Goal: Task Accomplishment & Management: Manage account settings

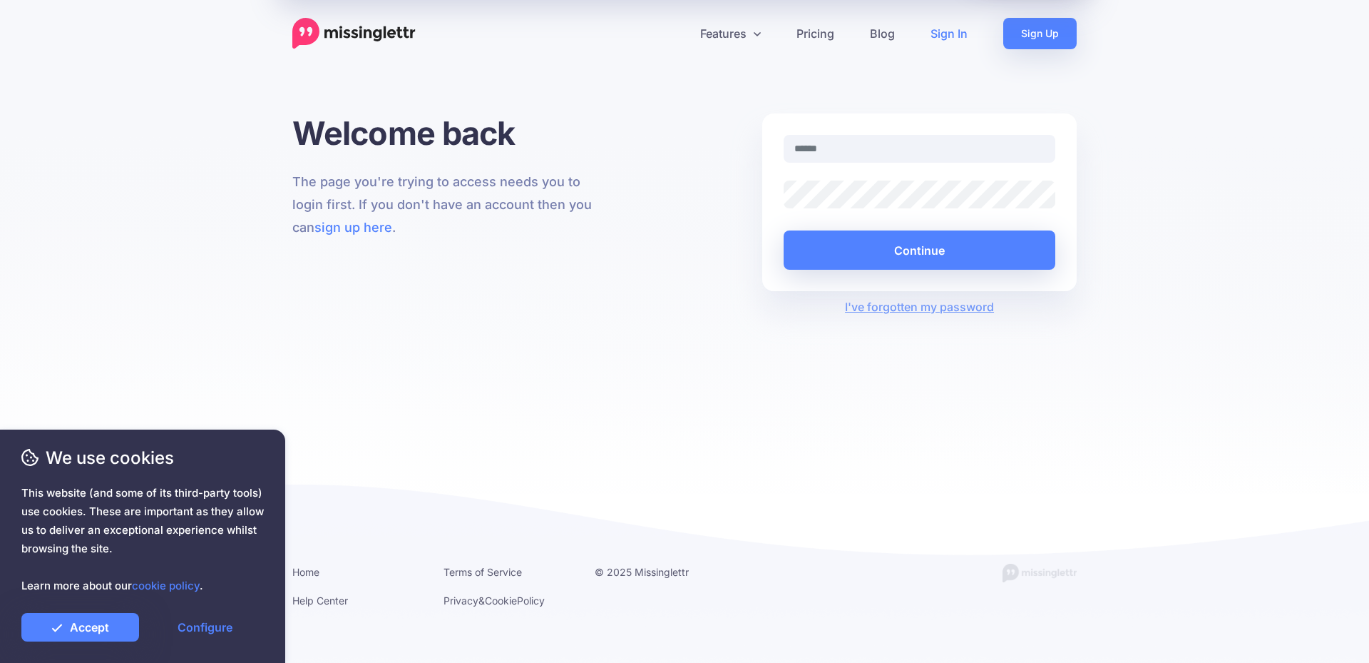
click at [952, 38] on link "Sign In" at bounding box center [949, 33] width 73 height 31
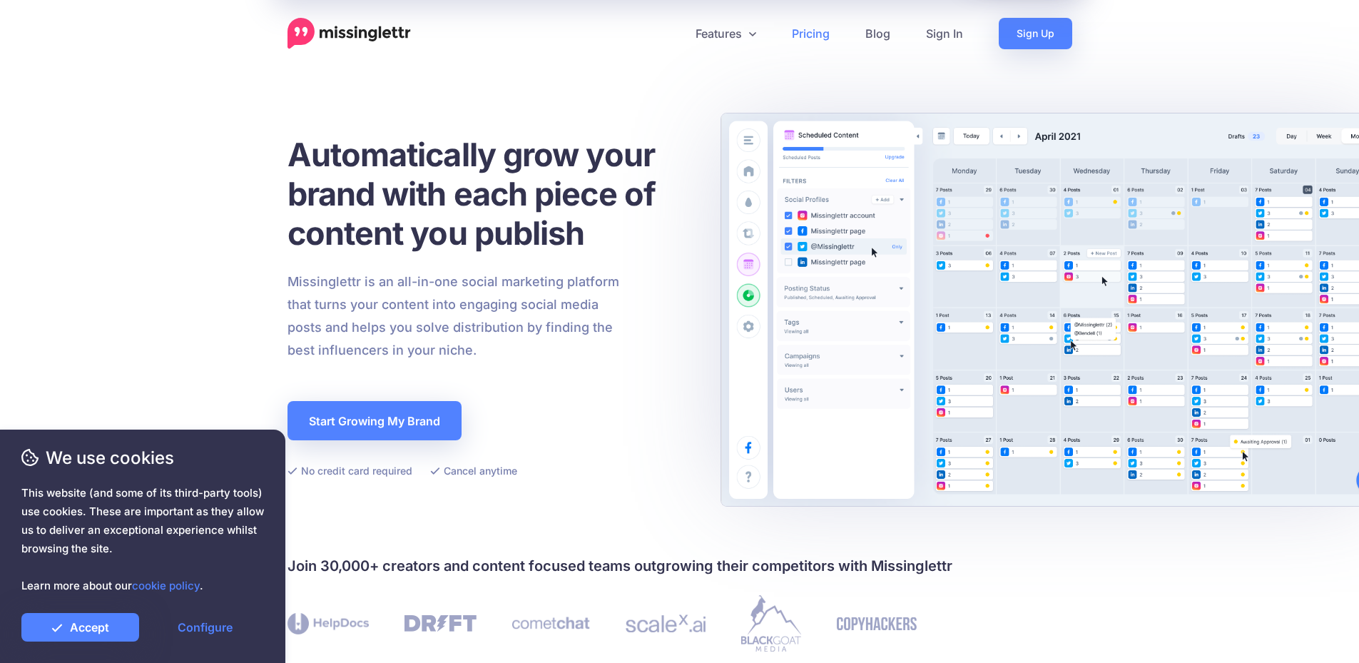
click at [810, 38] on link "Pricing" at bounding box center [810, 33] width 73 height 31
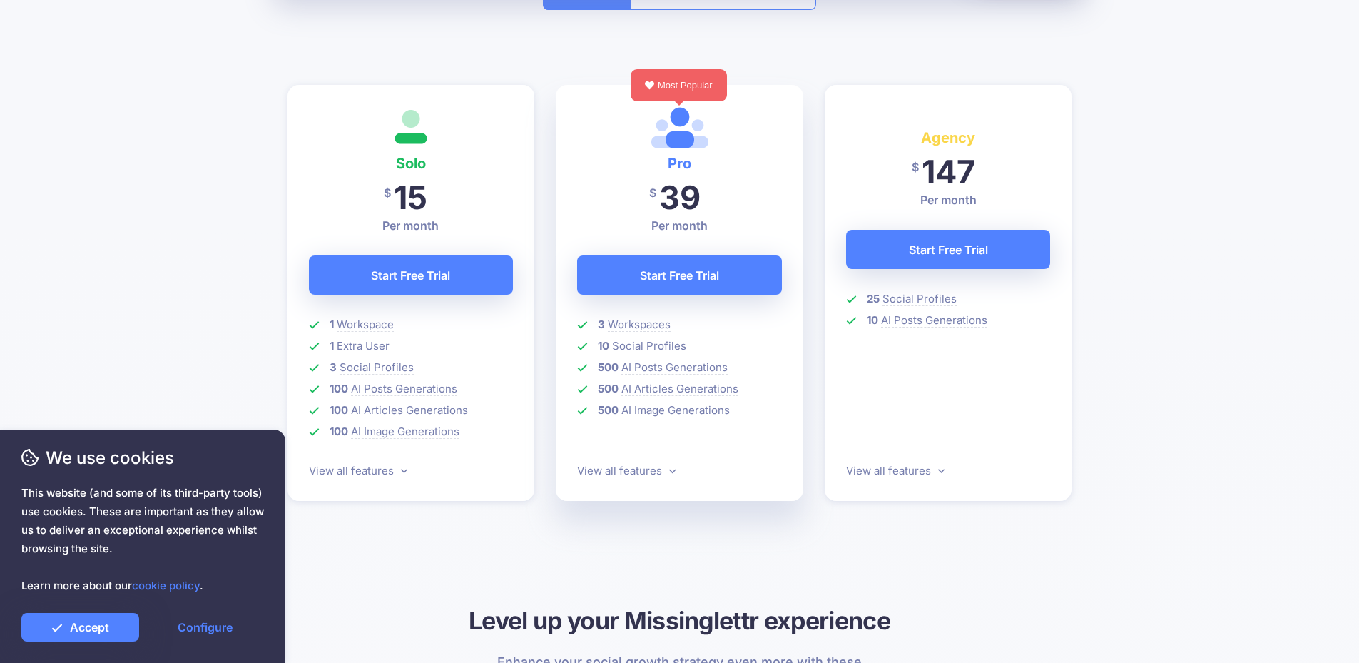
scroll to position [357, 0]
click at [669, 467] on icon at bounding box center [672, 469] width 6 height 11
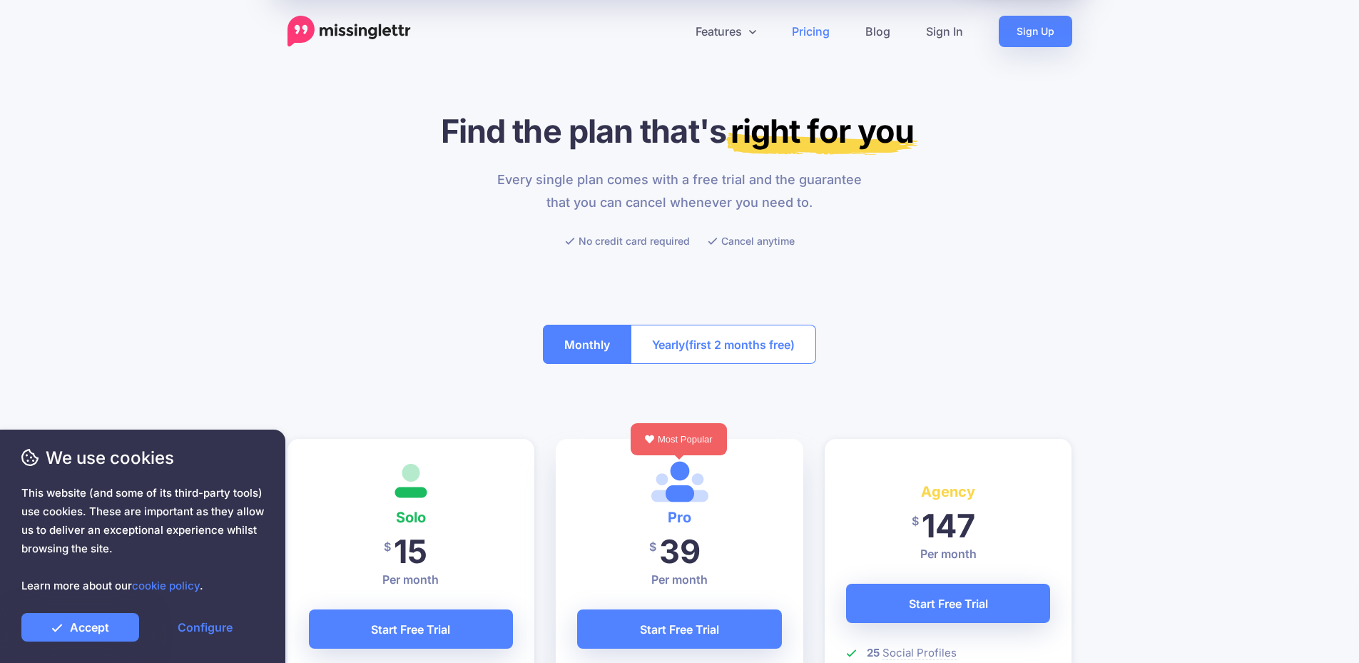
scroll to position [0, 0]
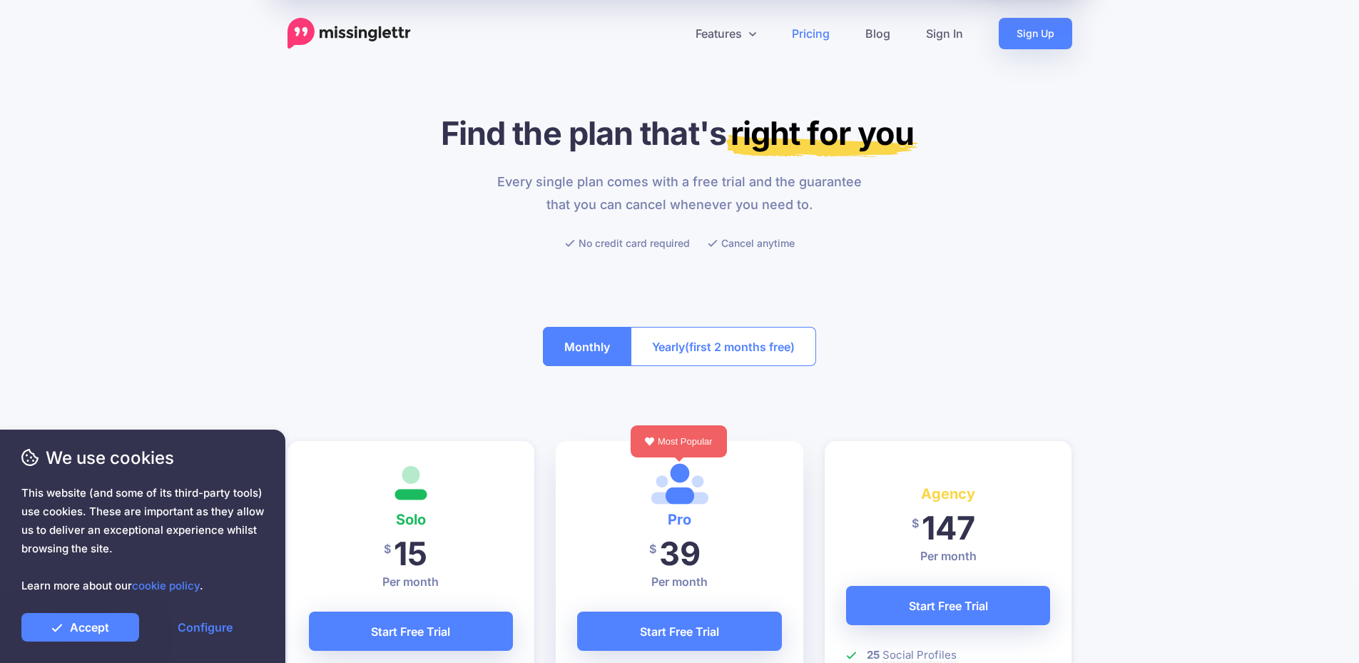
click at [372, 34] on img at bounding box center [348, 33] width 123 height 31
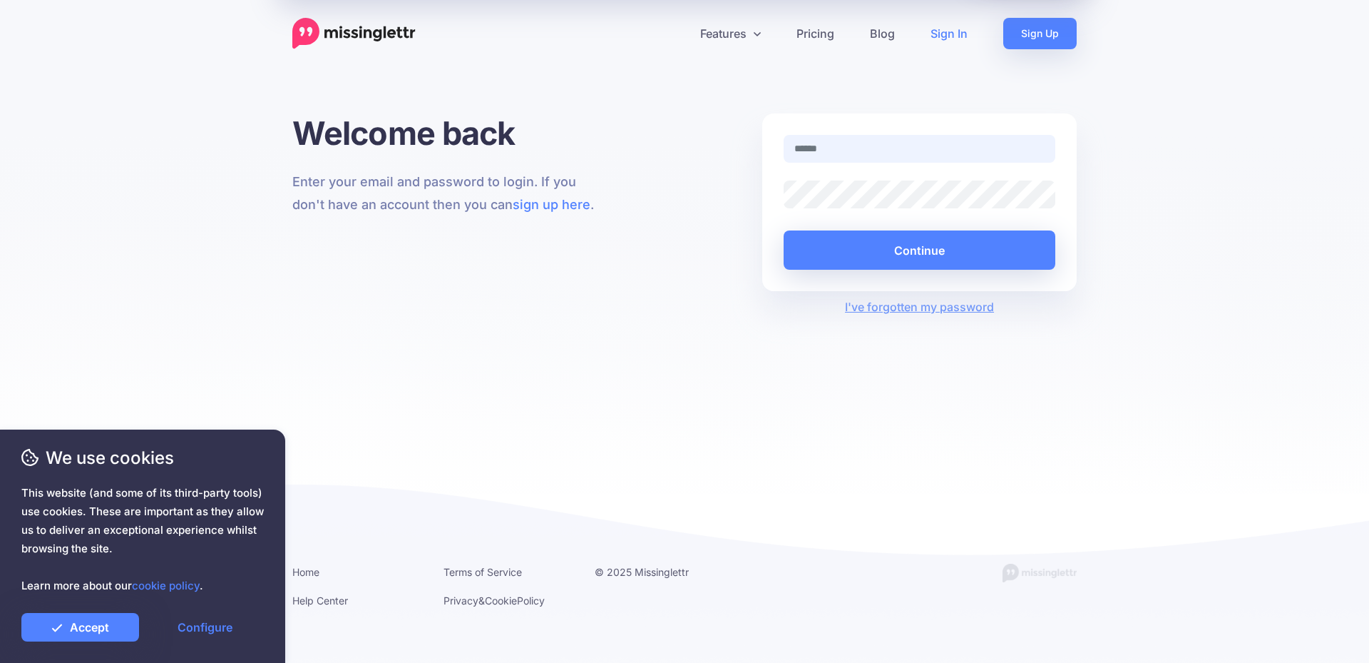
type input "**********"
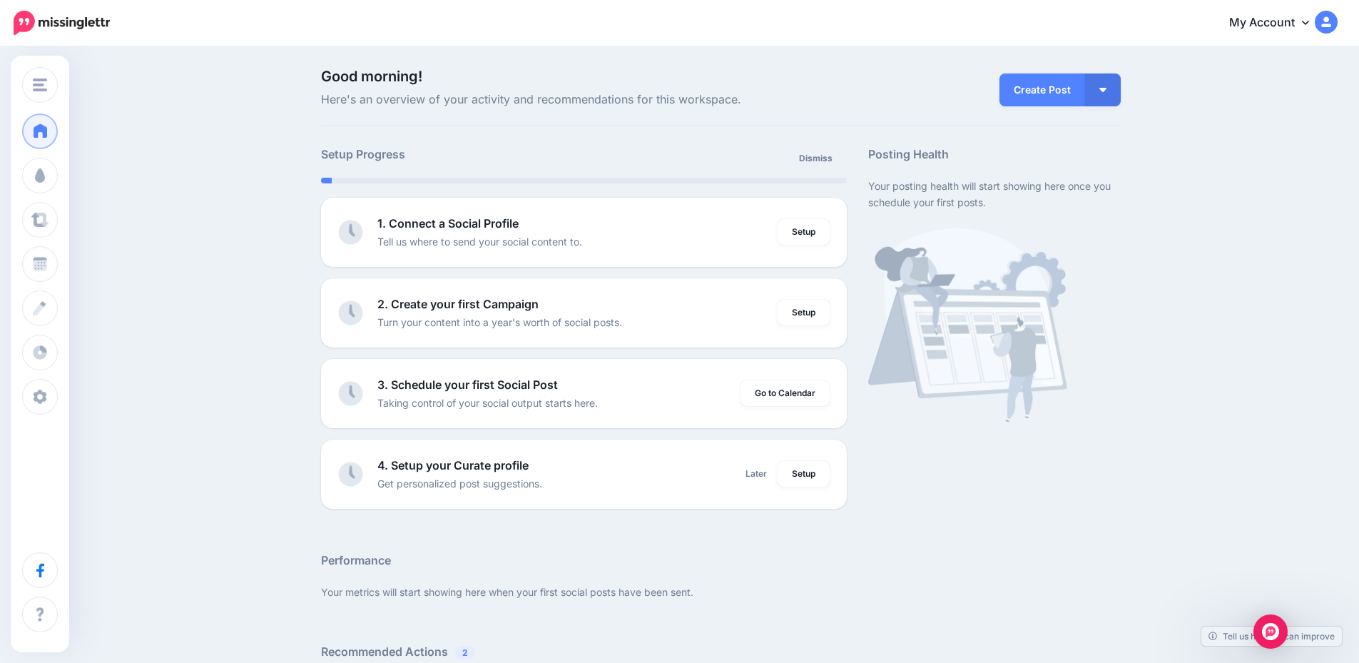
click at [1298, 20] on link "My Account" at bounding box center [1276, 23] width 123 height 35
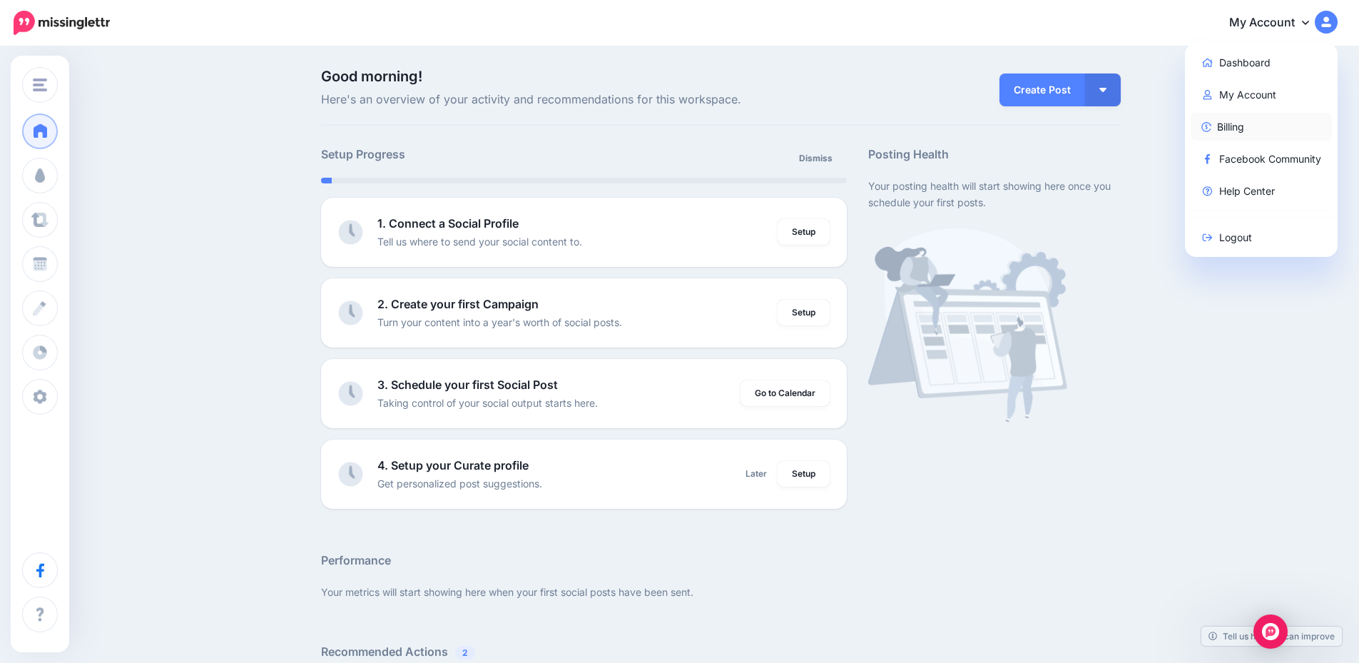
click at [1250, 122] on link "Billing" at bounding box center [1261, 127] width 142 height 28
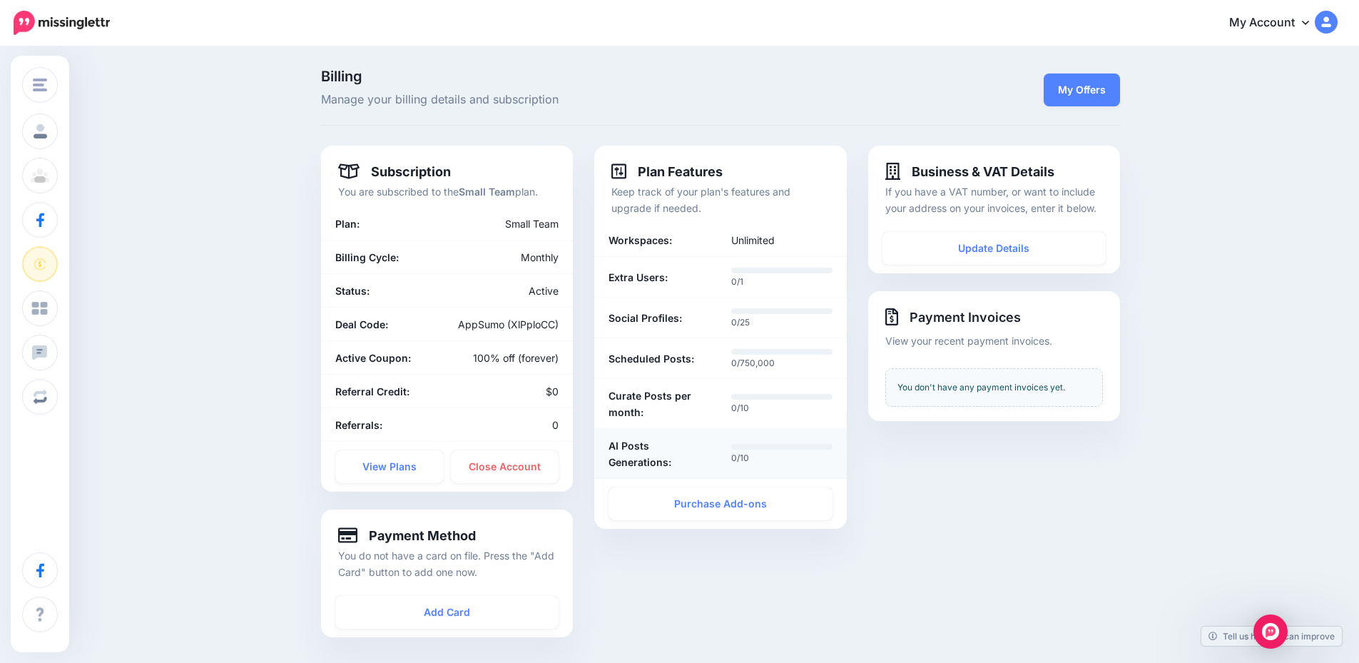
drag, startPoint x: 644, startPoint y: 173, endPoint x: 804, endPoint y: 465, distance: 333.2
click at [804, 465] on div "Plan Features Keep track of your plan's features and upgrade if needed. Workspa…" at bounding box center [720, 336] width 252 height 383
click at [208, 227] on div "Billing Manage your billing details and subscription My Offers Subscription You…" at bounding box center [679, 367] width 1359 height 639
drag, startPoint x: 645, startPoint y: 168, endPoint x: 802, endPoint y: 474, distance: 344.5
click at [802, 474] on div "Plan Features Keep track of your plan's features and upgrade if needed. Workspa…" at bounding box center [720, 336] width 252 height 383
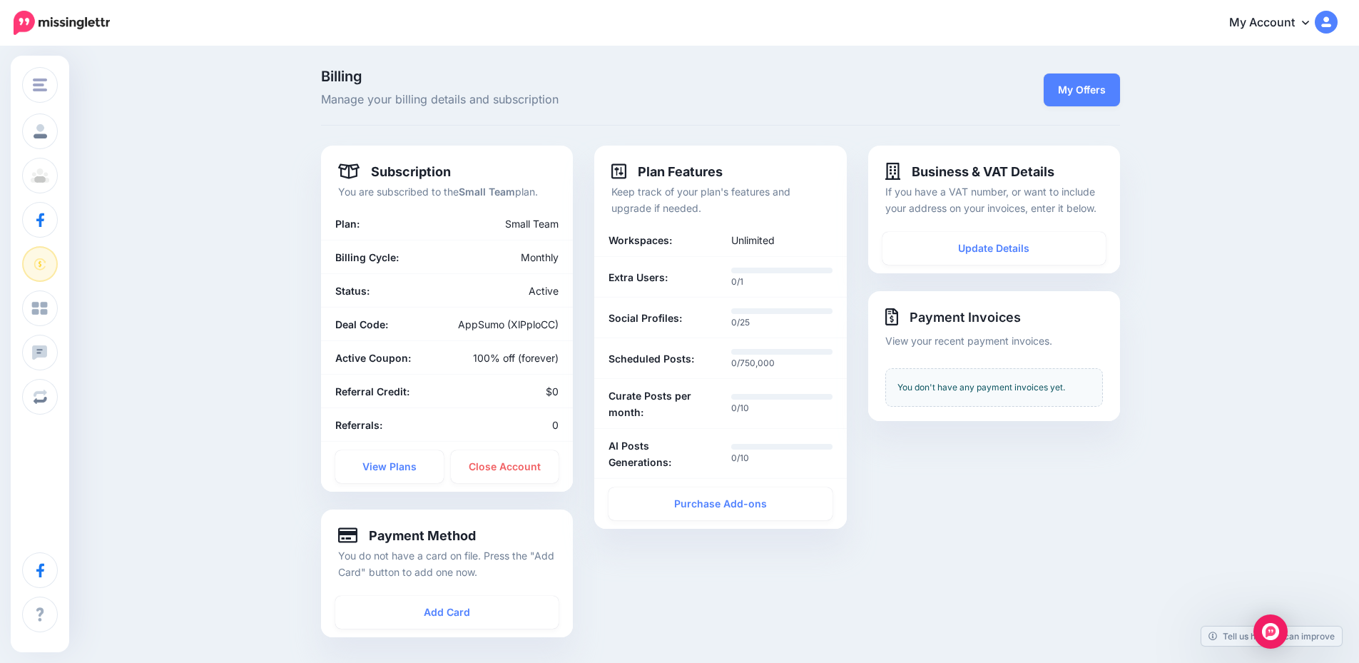
copy div "Plan Features Keep track of your plan's features and upgrade if needed. Workspa…"
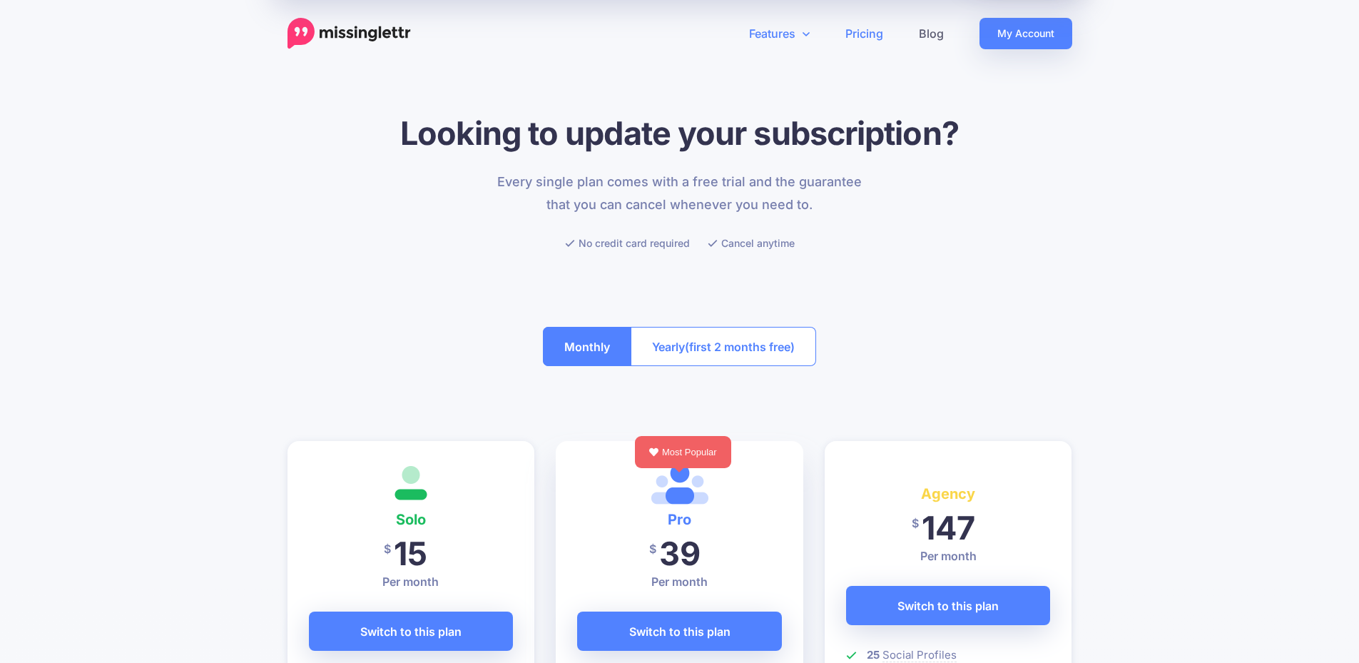
click at [765, 32] on link "Features" at bounding box center [779, 33] width 96 height 31
